Goal: Task Accomplishment & Management: Use online tool/utility

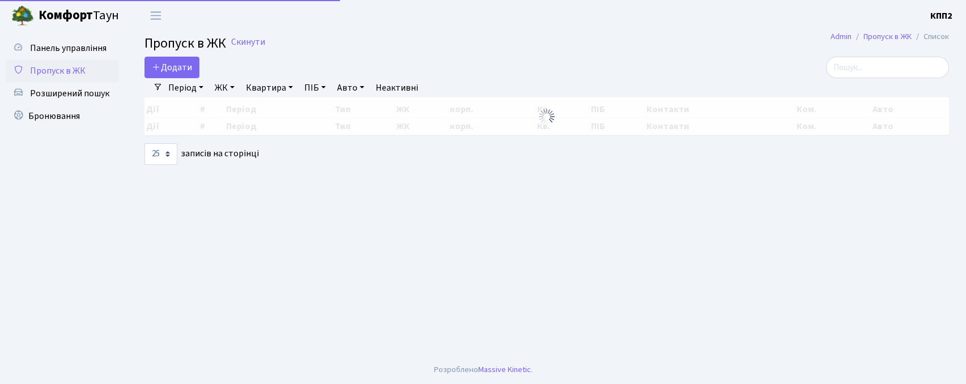
select select "25"
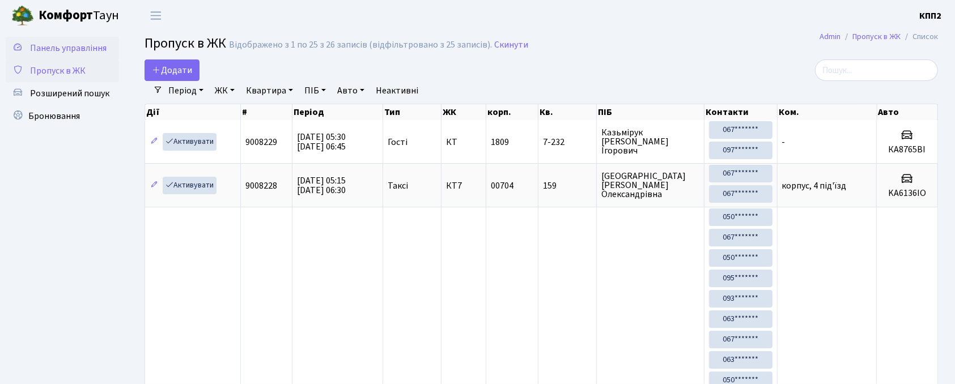
click at [92, 56] on link "Панель управління" at bounding box center [62, 48] width 113 height 23
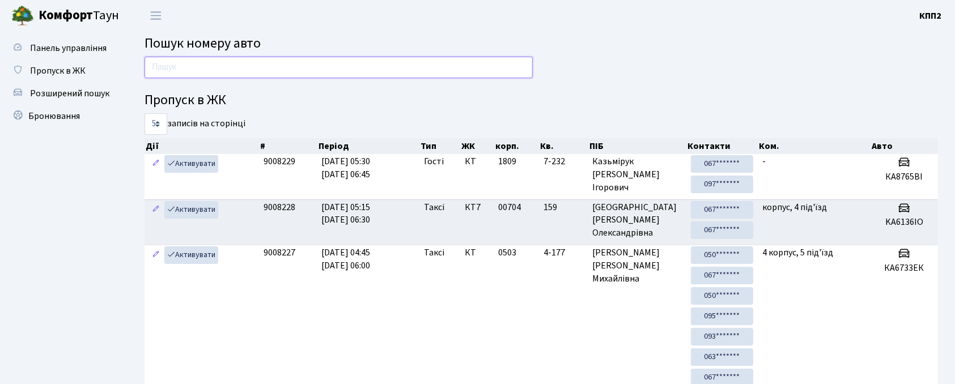
click at [213, 74] on input "text" at bounding box center [339, 68] width 388 height 22
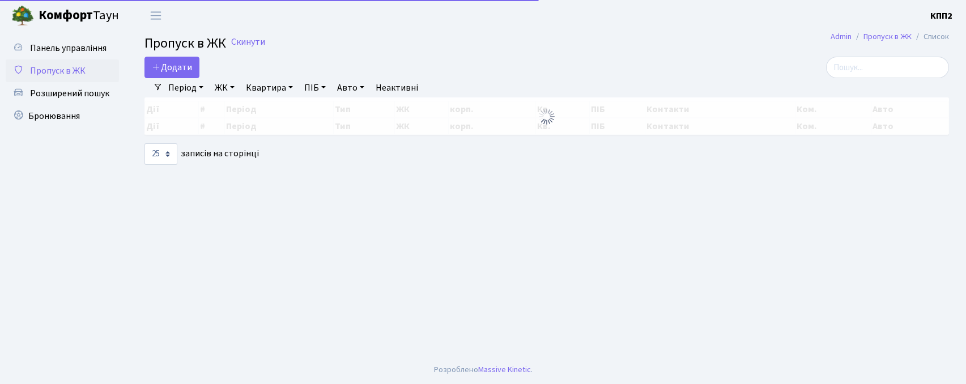
select select "25"
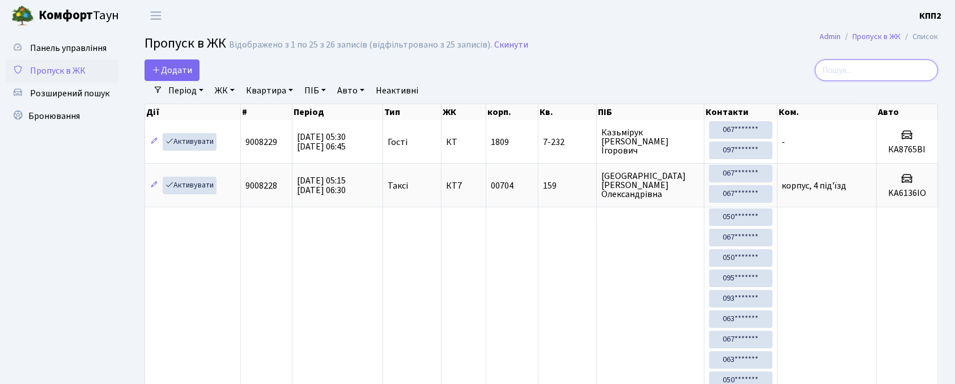
click at [885, 71] on input "search" at bounding box center [876, 71] width 123 height 22
